Goal: Information Seeking & Learning: Learn about a topic

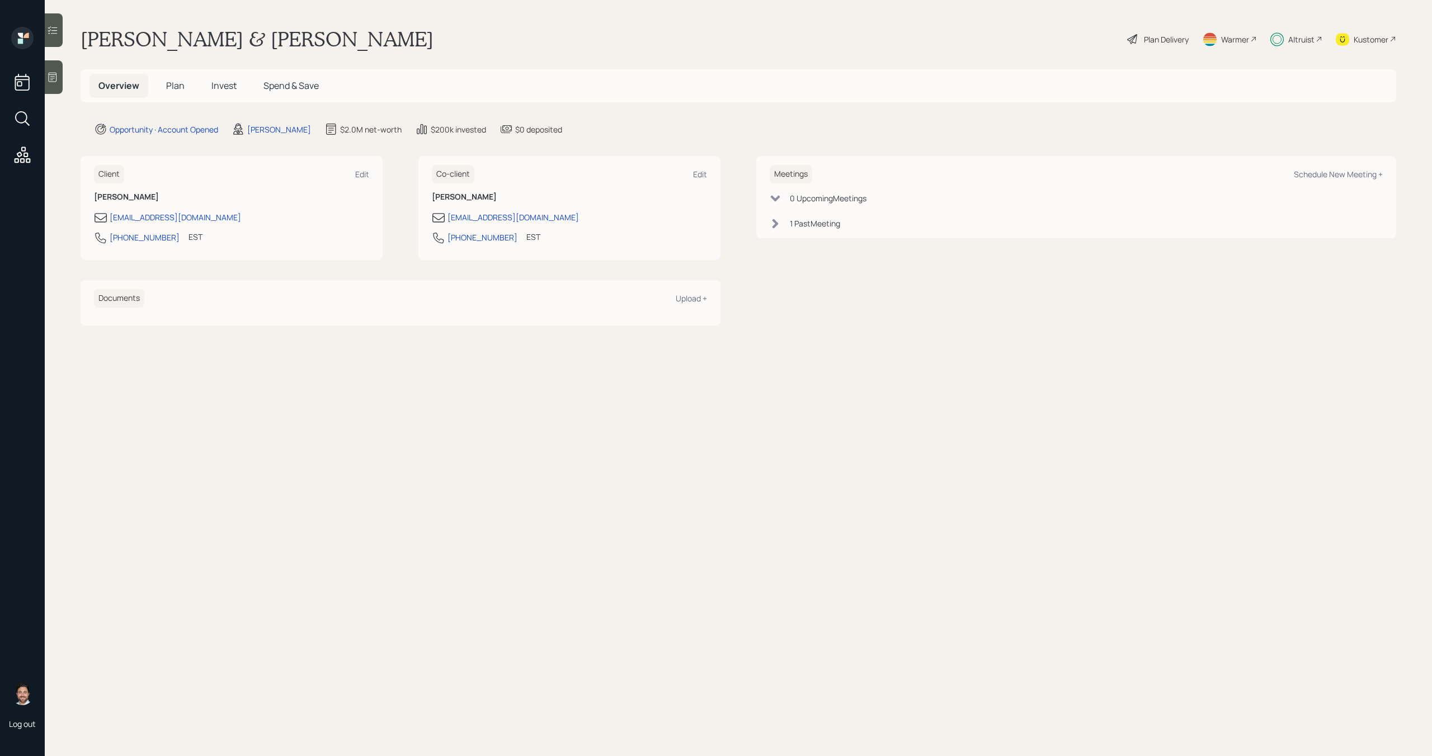
click at [232, 88] on span "Invest" at bounding box center [223, 85] width 25 height 12
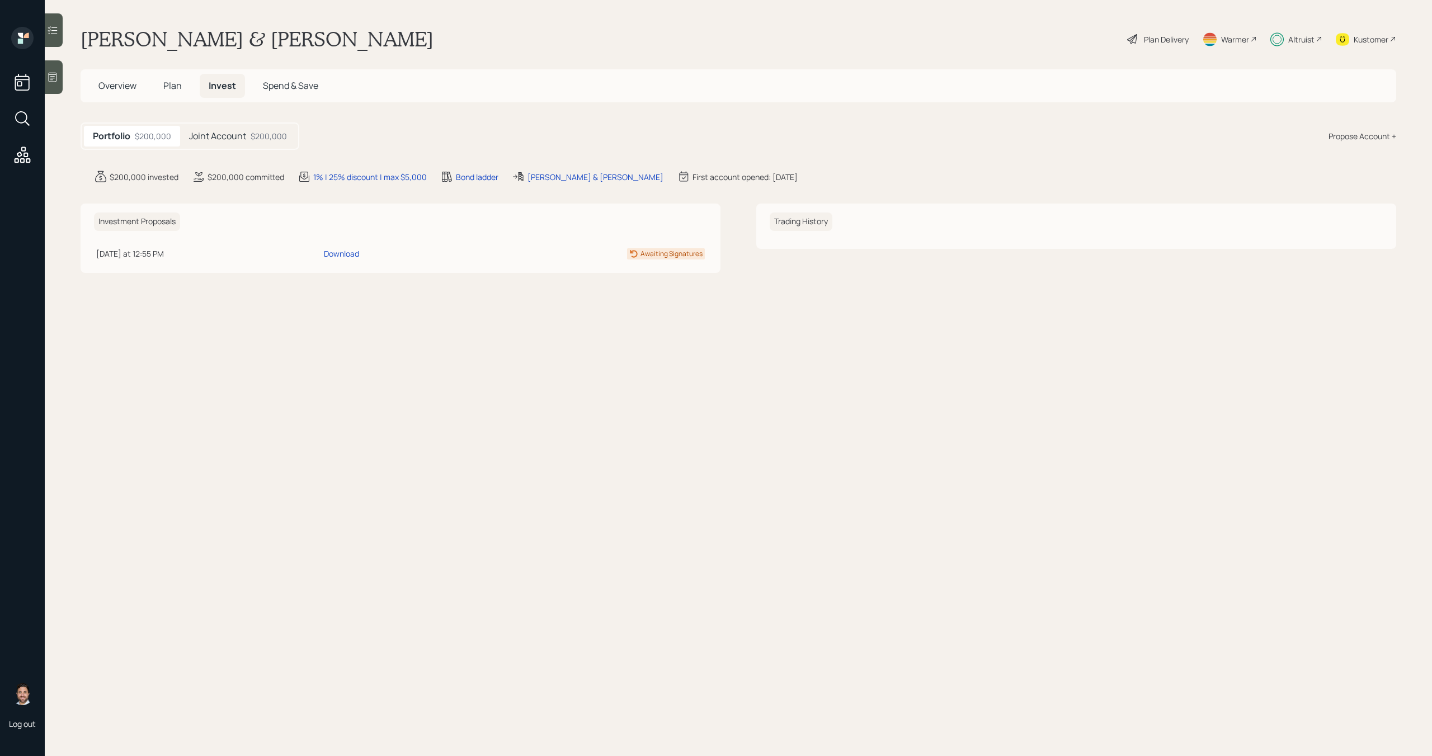
click at [164, 92] on h5 "Plan" at bounding box center [172, 86] width 36 height 24
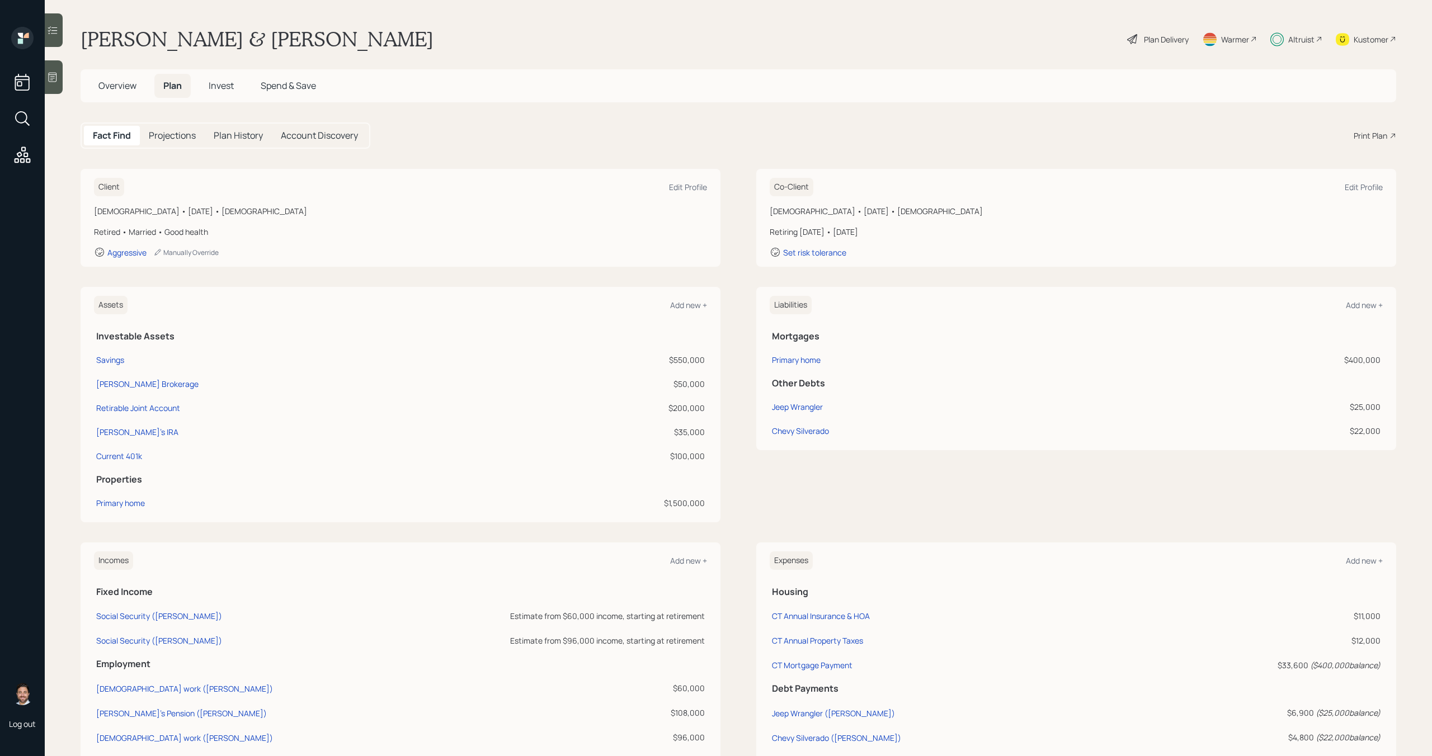
click at [124, 93] on h5 "Overview" at bounding box center [118, 86] width 56 height 24
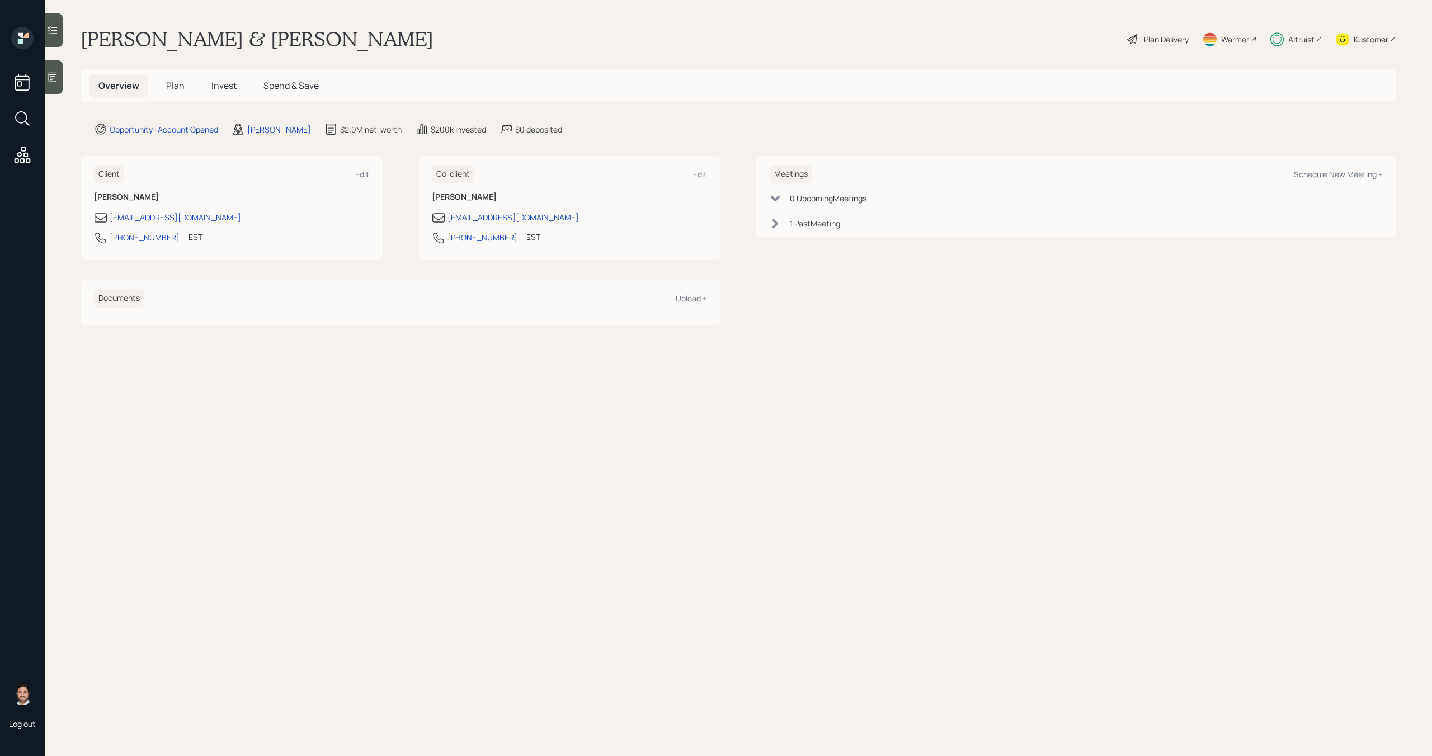
click at [232, 88] on span "Invest" at bounding box center [223, 85] width 25 height 12
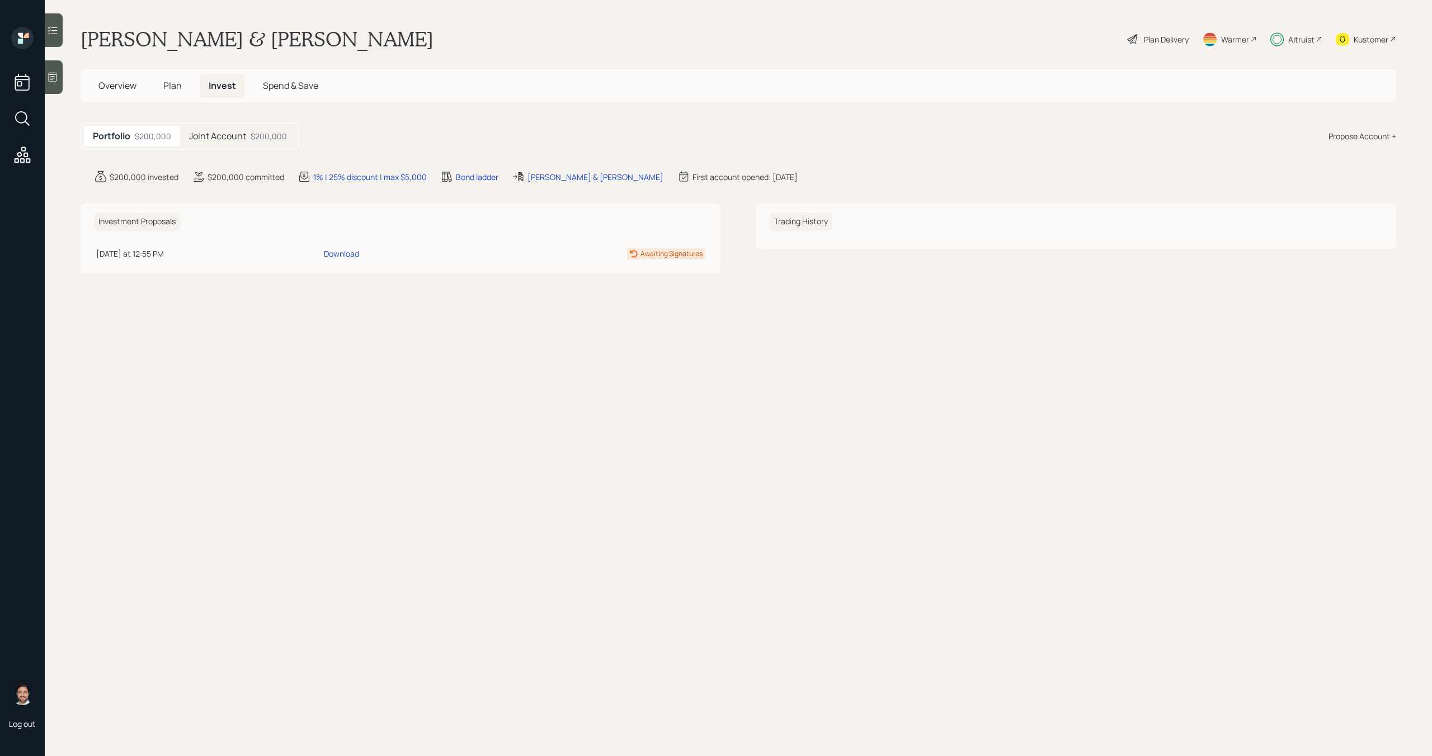
click at [272, 135] on div "$200,000" at bounding box center [269, 136] width 36 height 12
